Goal: Information Seeking & Learning: Learn about a topic

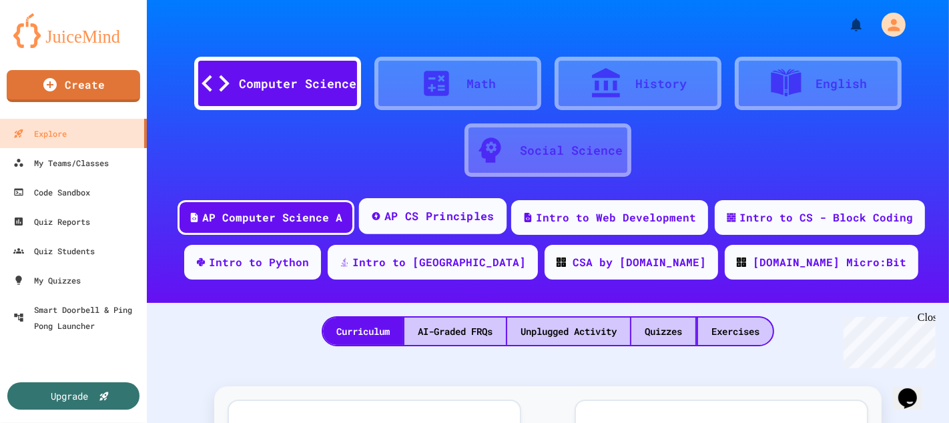
click at [436, 229] on div "AP CS Principles" at bounding box center [432, 216] width 147 height 36
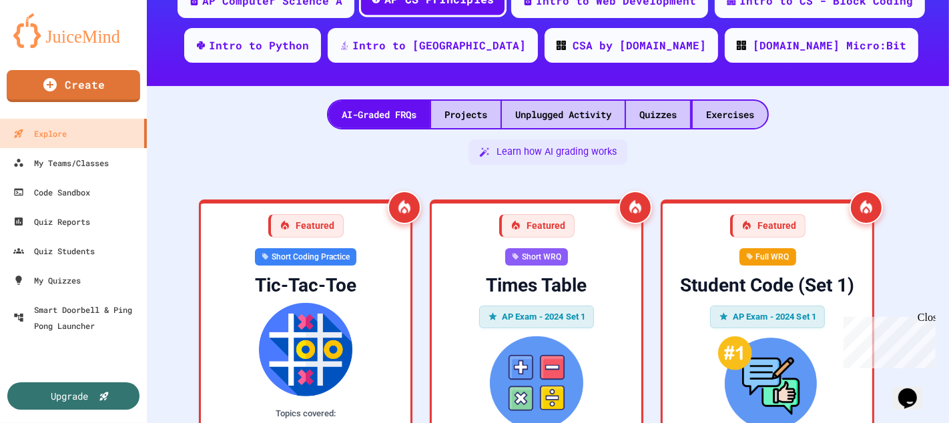
scroll to position [257, 0]
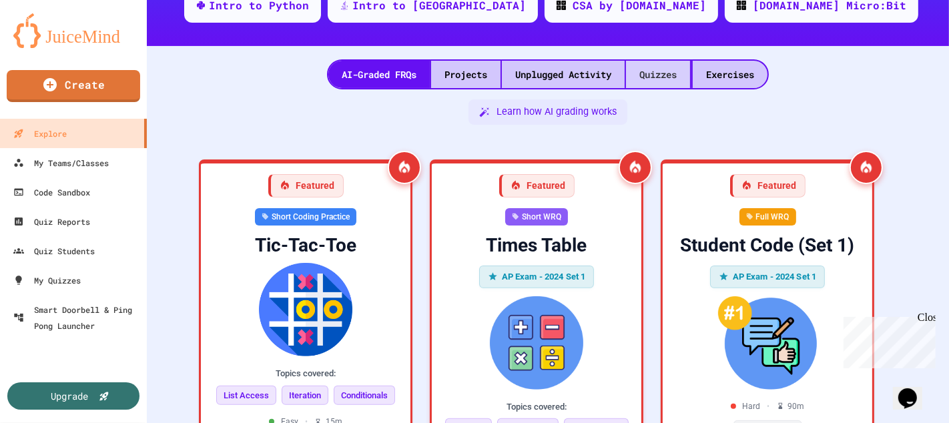
click at [655, 82] on div "Quizzes" at bounding box center [658, 74] width 64 height 27
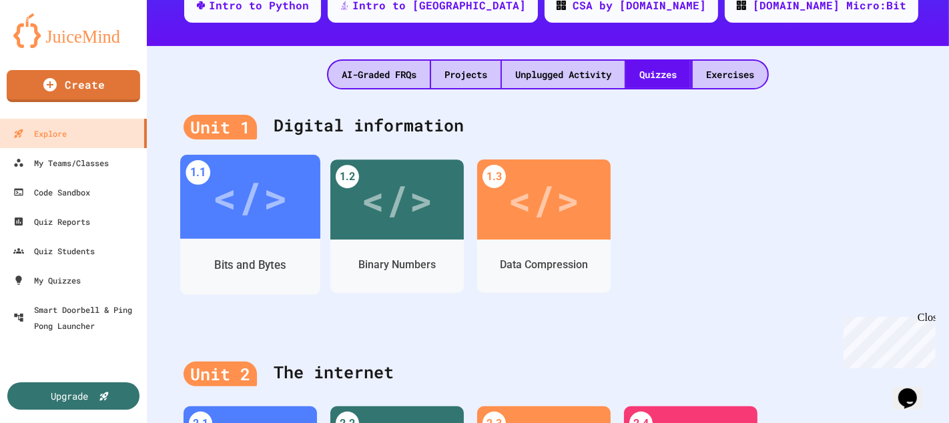
click at [264, 225] on div "</>" at bounding box center [249, 196] width 75 height 63
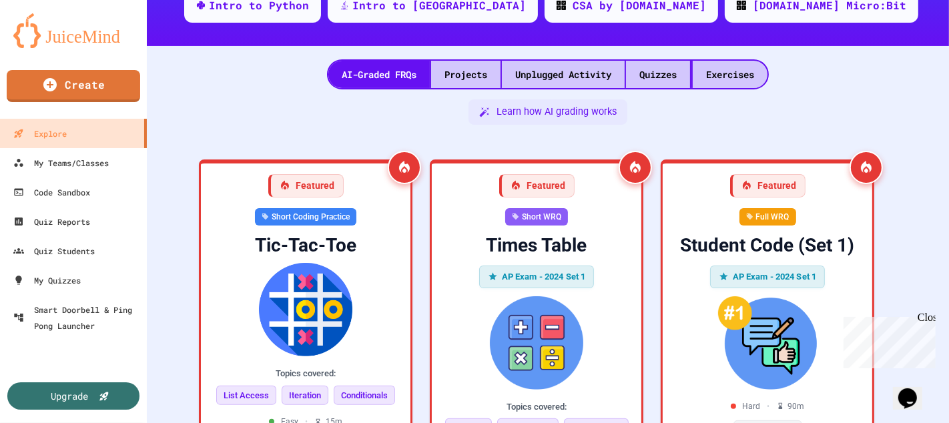
scroll to position [299, 0]
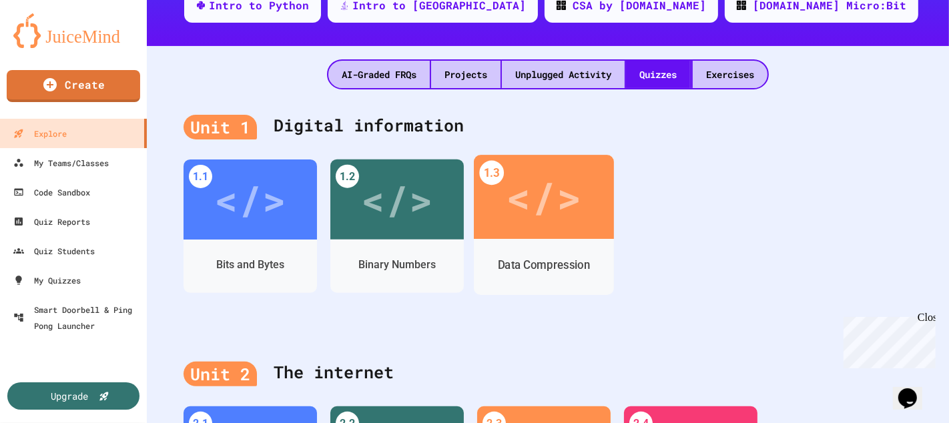
click at [560, 214] on div "</>" at bounding box center [543, 196] width 75 height 63
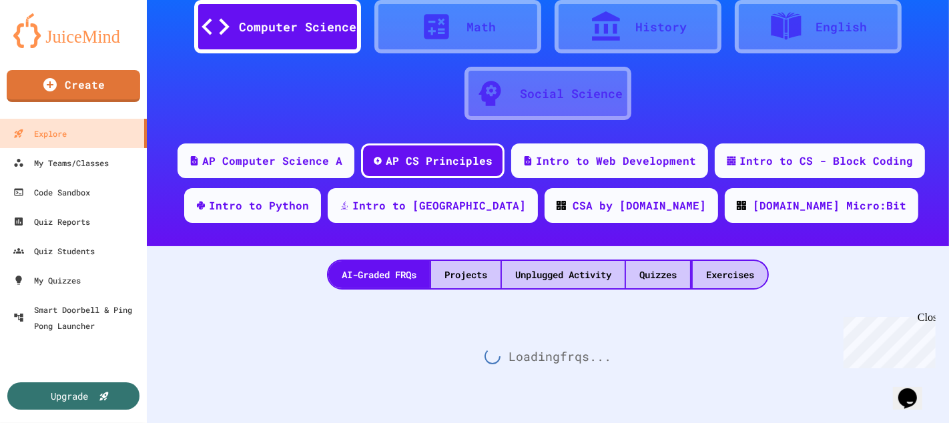
scroll to position [65, 0]
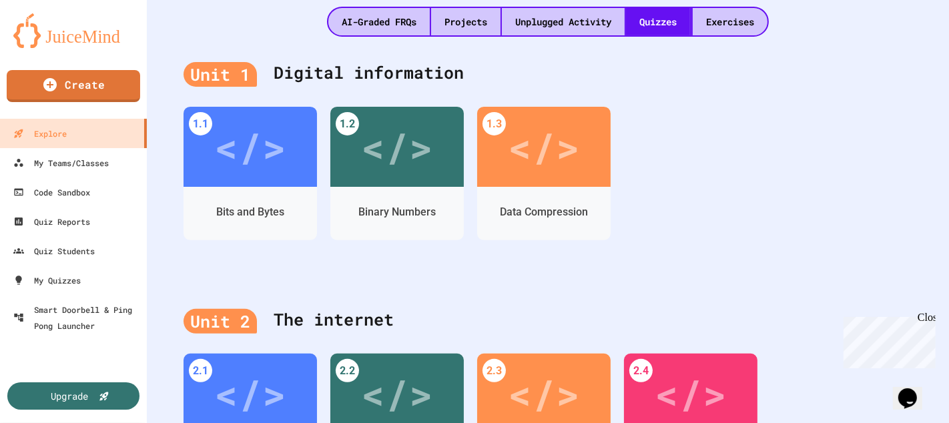
scroll to position [307, 0]
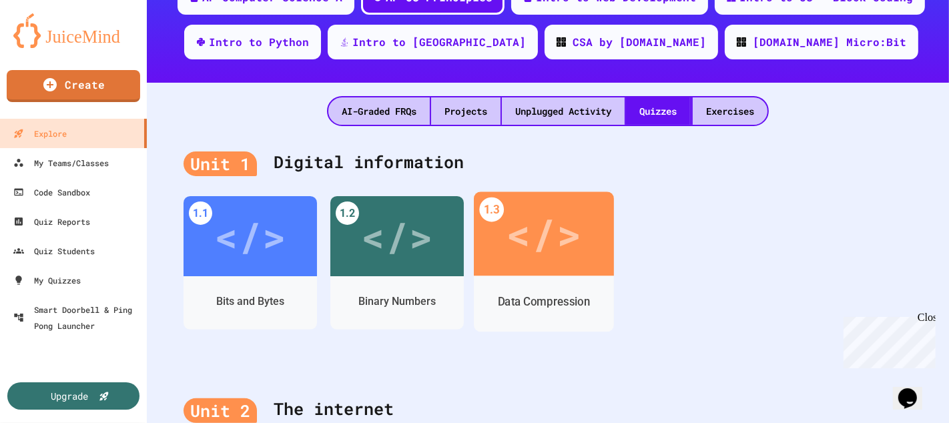
click at [534, 245] on div "</>" at bounding box center [543, 233] width 75 height 63
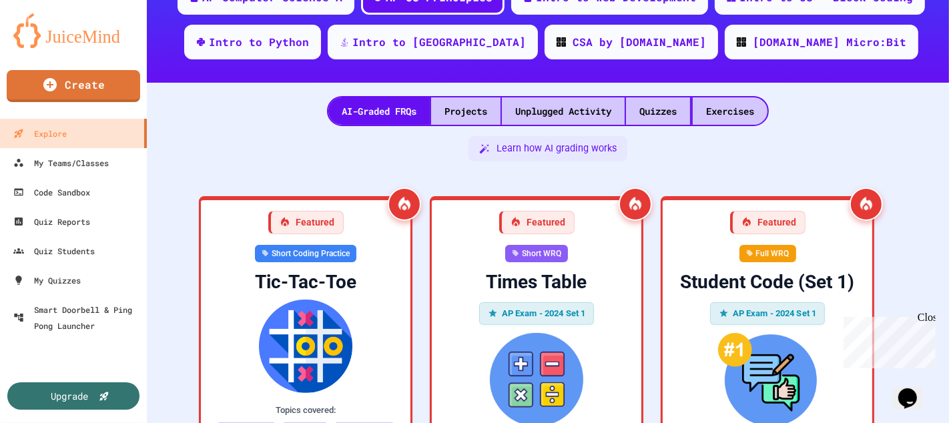
scroll to position [484, 0]
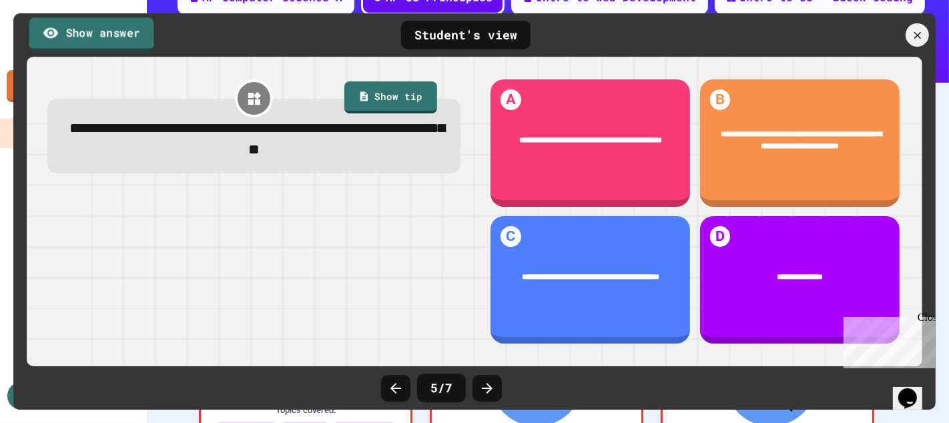
click at [112, 30] on link "Show answer" at bounding box center [91, 33] width 125 height 33
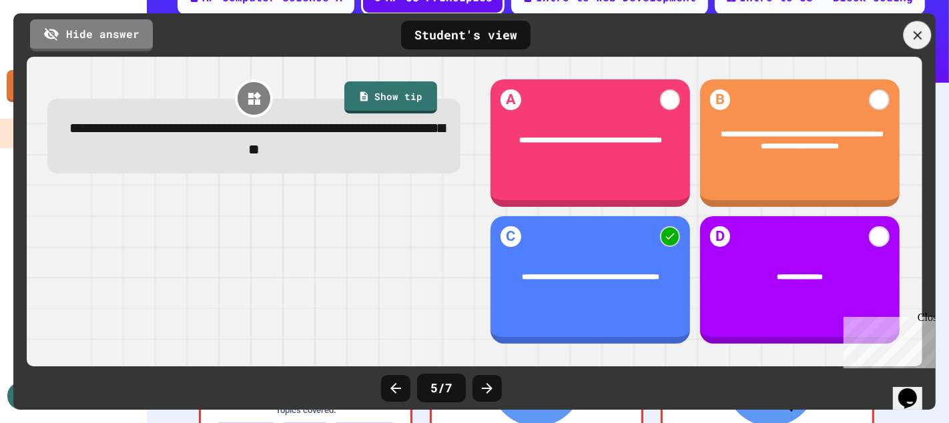
click at [915, 37] on icon at bounding box center [917, 35] width 9 height 9
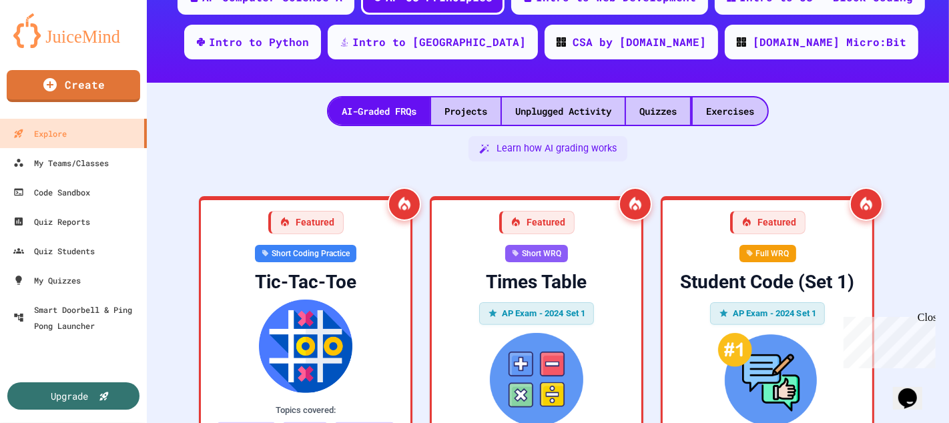
scroll to position [0, 0]
